Goal: Task Accomplishment & Management: Complete application form

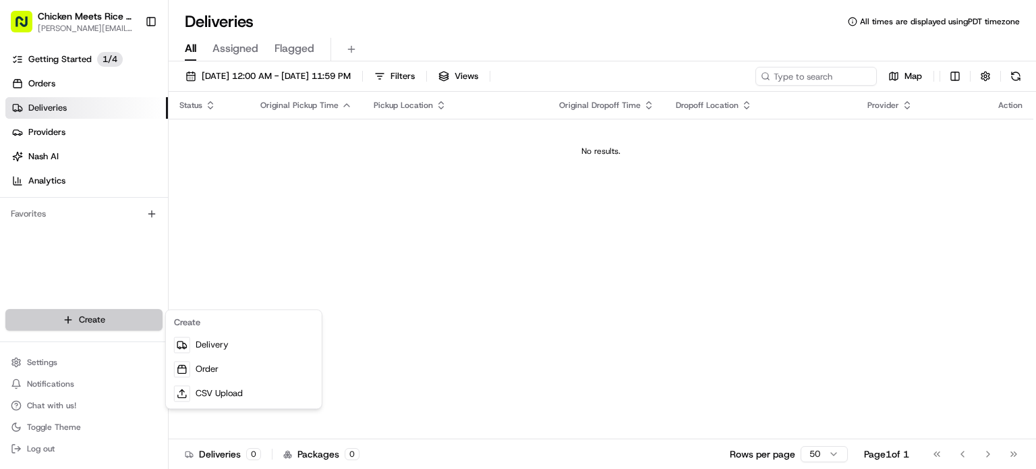
click at [86, 312] on html "Chicken Meets Rice - Cupertino [PERSON_NAME][EMAIL_ADDRESS][DOMAIN_NAME] Toggle…" at bounding box center [518, 234] width 1036 height 469
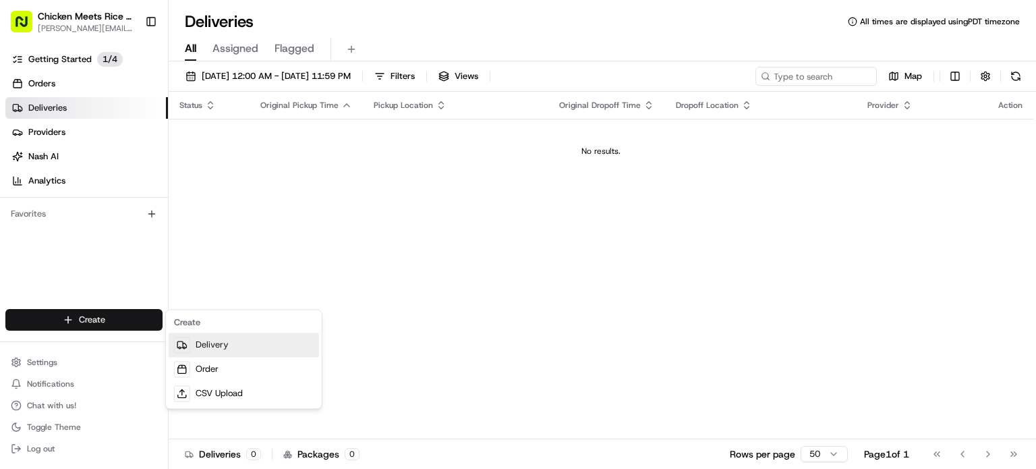
click at [208, 345] on link "Delivery" at bounding box center [244, 345] width 150 height 24
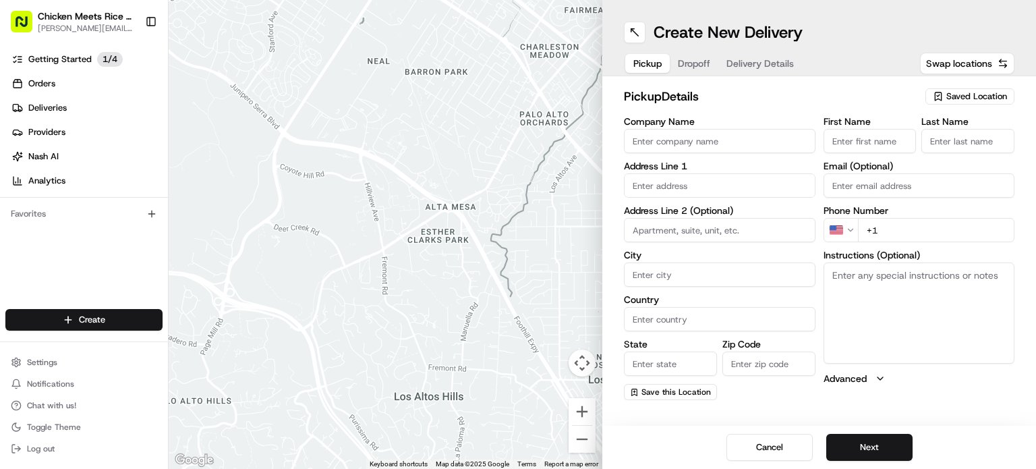
click at [972, 89] on div "Saved Location" at bounding box center [969, 96] width 89 height 16
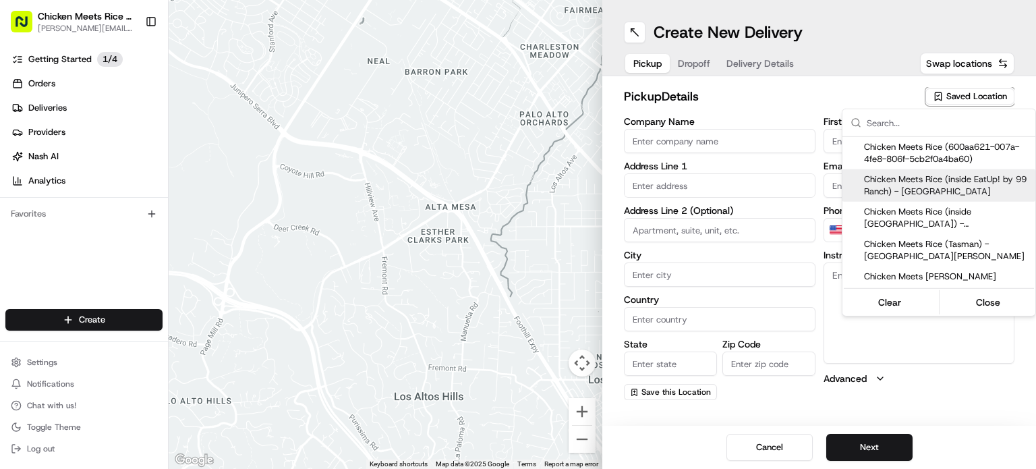
click at [955, 188] on span "Chicken Meets Rice (inside EatUp! by 99 Ranch) - [GEOGRAPHIC_DATA]" at bounding box center [947, 185] width 166 height 24
type input "Chicken Meets Rice (inside EatUp! by 99 Ranch) - [GEOGRAPHIC_DATA]"
type input "[STREET_ADDRESS]"
type input "Unit 101"
type input "Cupertino"
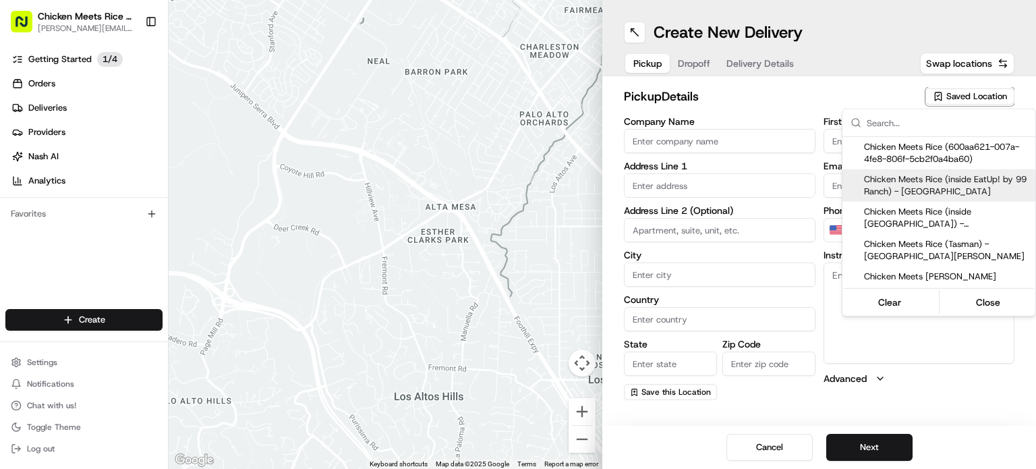
type input "US"
type input "CA"
type input "95014"
type input "[PHONE_NUMBER]"
type textarea "Pickup order [insert order number] for [insert customer name] from Chicken Meet…"
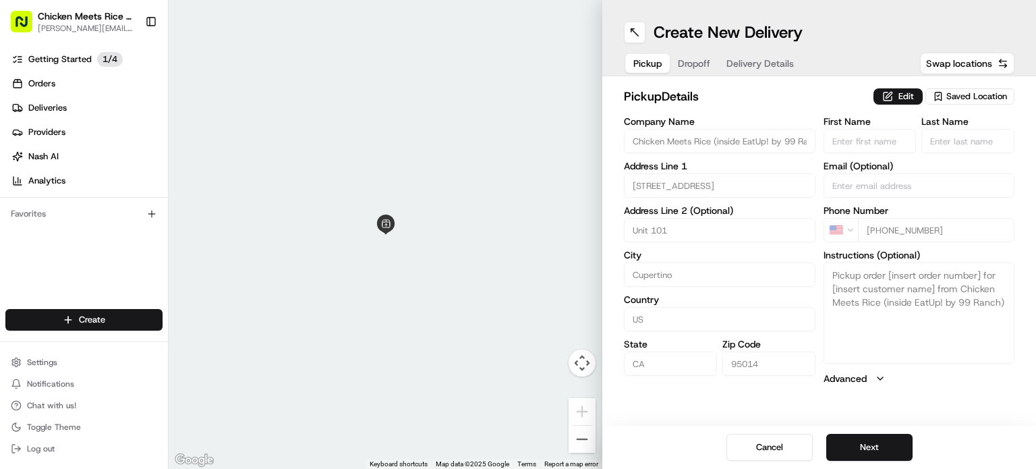
click at [880, 443] on html "Chicken Meets Rice - Cupertino [PERSON_NAME][EMAIL_ADDRESS][DOMAIN_NAME] Toggle…" at bounding box center [518, 234] width 1036 height 469
click at [880, 443] on button "Next" at bounding box center [869, 447] width 86 height 27
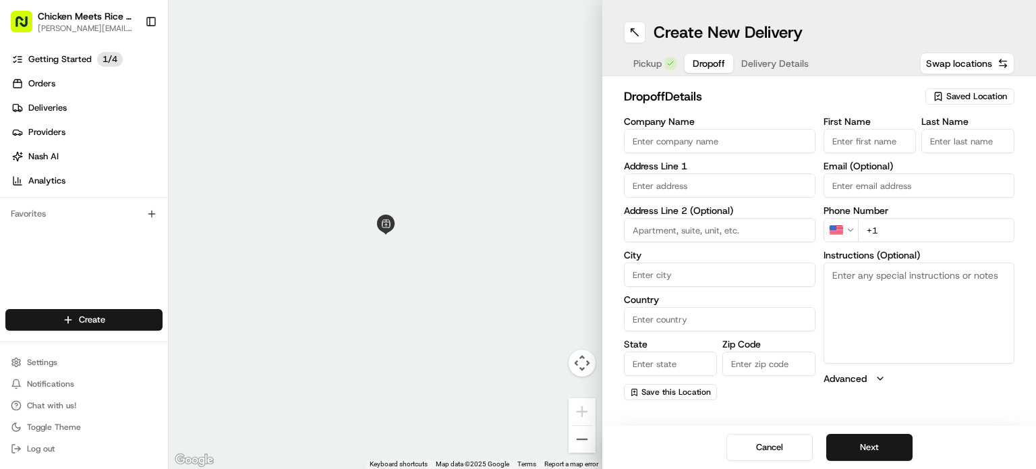
click at [974, 102] on span "Saved Location" at bounding box center [976, 96] width 61 height 12
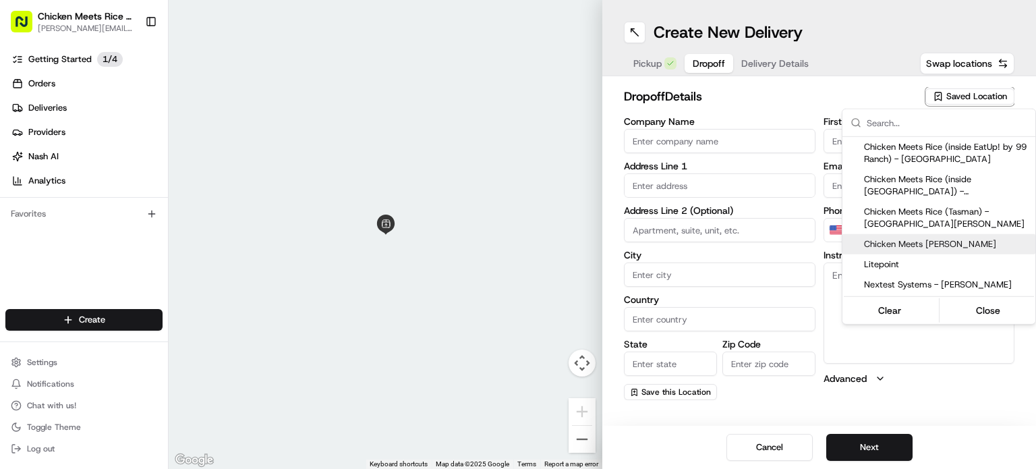
click at [942, 242] on span "Chicken Meets [PERSON_NAME]" at bounding box center [947, 244] width 166 height 12
type input "Chicken Meets [PERSON_NAME]"
type input "[STREET_ADDRESS][PERSON_NAME]"
type input "Santa [PERSON_NAME]"
type input "US"
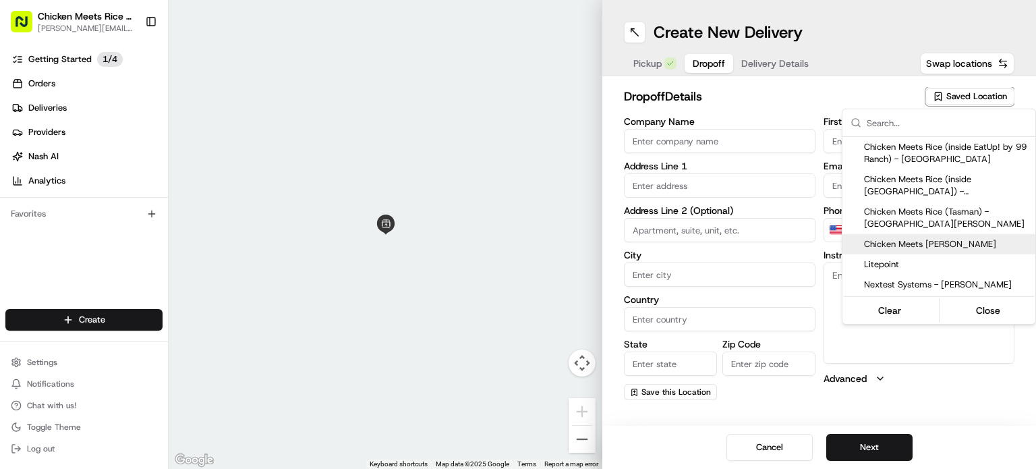
type input "CA"
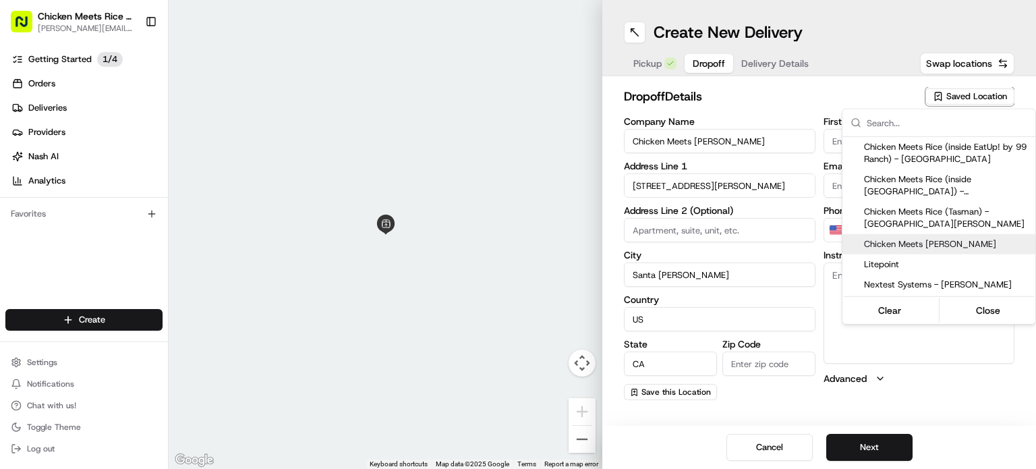
type input "95050"
type input "[PERSON_NAME]"
type input "[PHONE_NUMBER]"
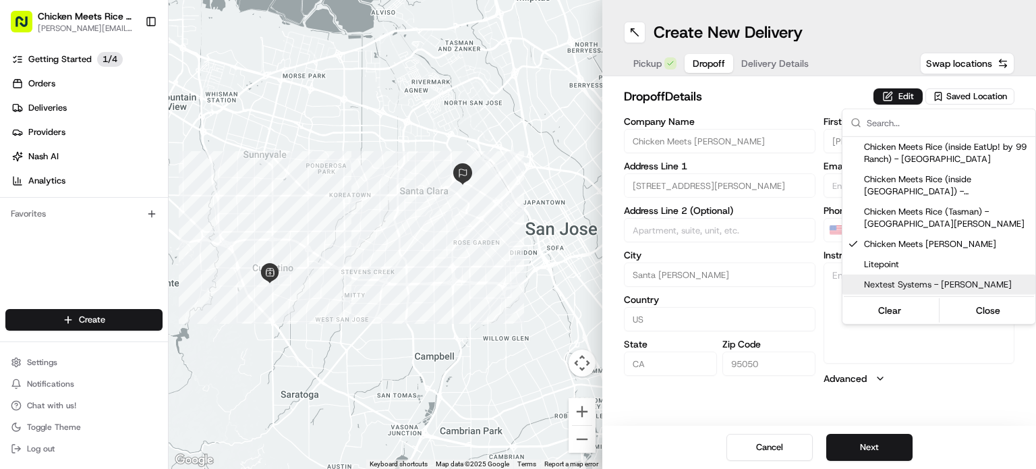
click at [864, 432] on html "Chicken Meets Rice - Cupertino [PERSON_NAME][EMAIL_ADDRESS][DOMAIN_NAME] Toggle…" at bounding box center [518, 234] width 1036 height 469
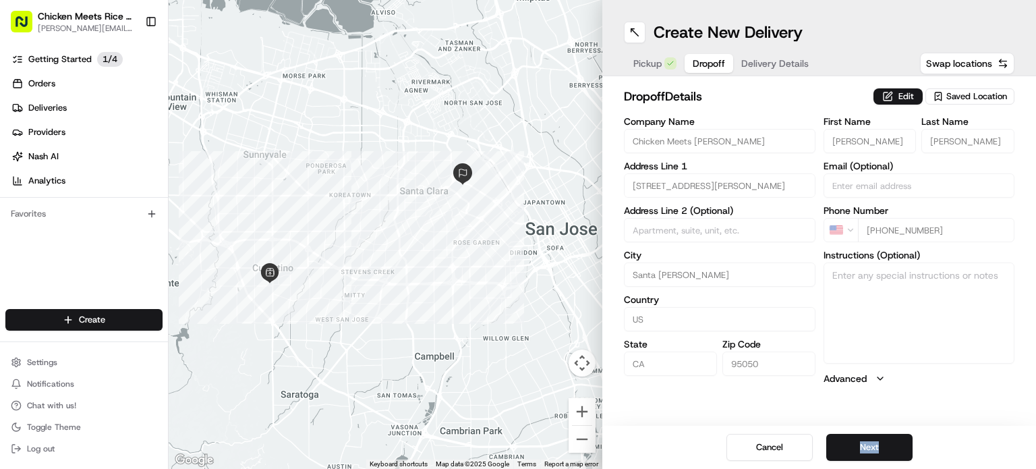
click at [864, 432] on div "Cancel Next" at bounding box center [819, 447] width 434 height 43
click at [861, 455] on button "Next" at bounding box center [869, 447] width 86 height 27
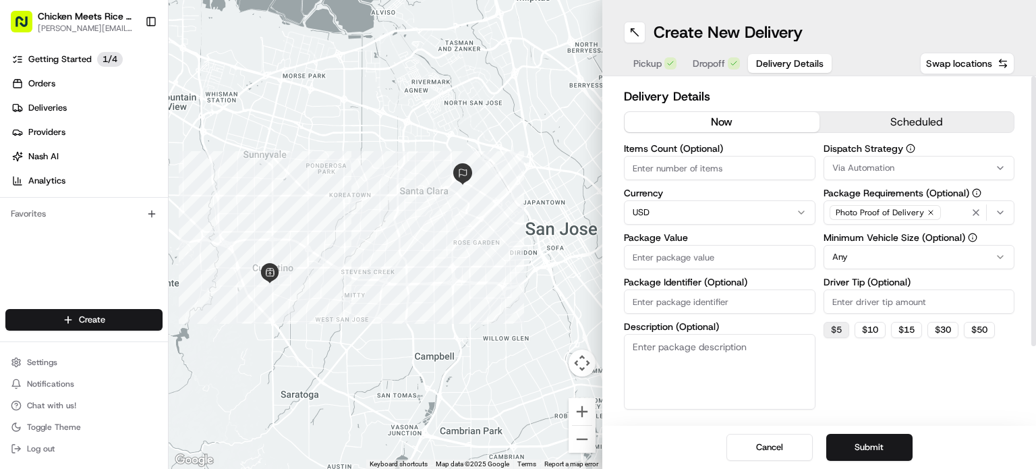
click at [833, 333] on button "$ 5" at bounding box center [837, 330] width 26 height 16
type input "5"
click at [721, 258] on input "Package Value" at bounding box center [720, 257] width 192 height 24
type input "20"
click at [841, 341] on div "Dispatch Strategy Via Automation Package Requirements (Optional) Photo Proof of…" at bounding box center [920, 277] width 192 height 266
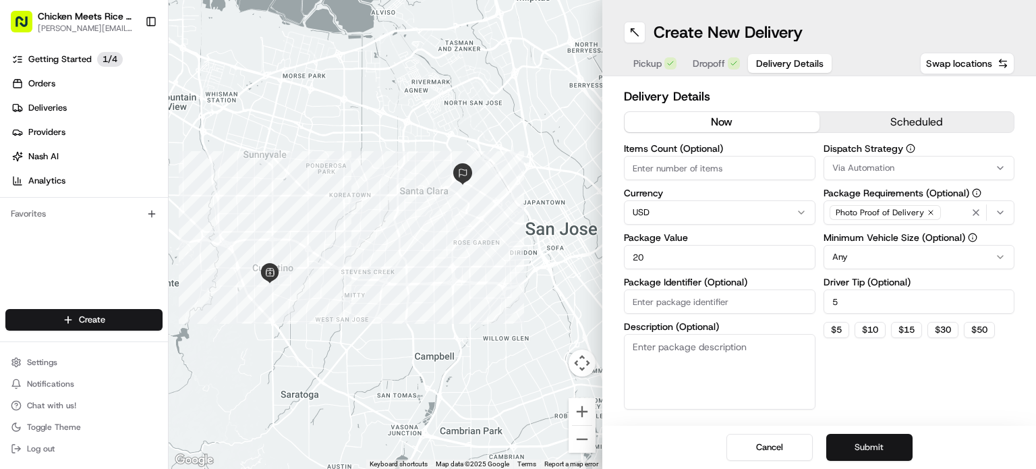
click at [872, 447] on button "Submit" at bounding box center [869, 447] width 86 height 27
